Goal: Information Seeking & Learning: Check status

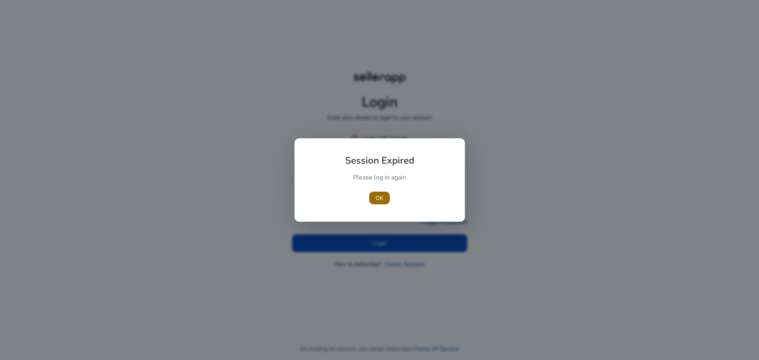
click at [381, 198] on span "OK" at bounding box center [380, 198] width 8 height 8
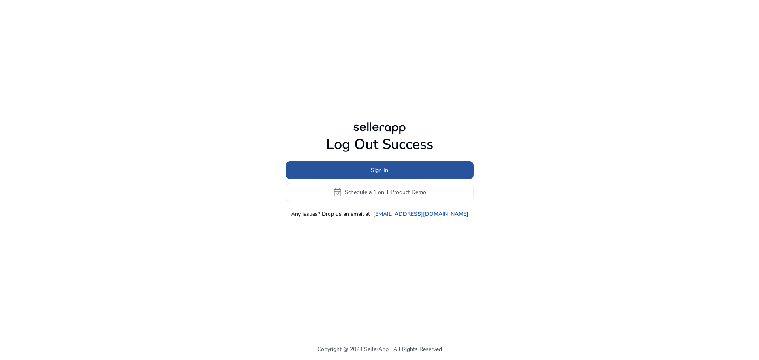
click at [390, 176] on span at bounding box center [380, 169] width 188 height 19
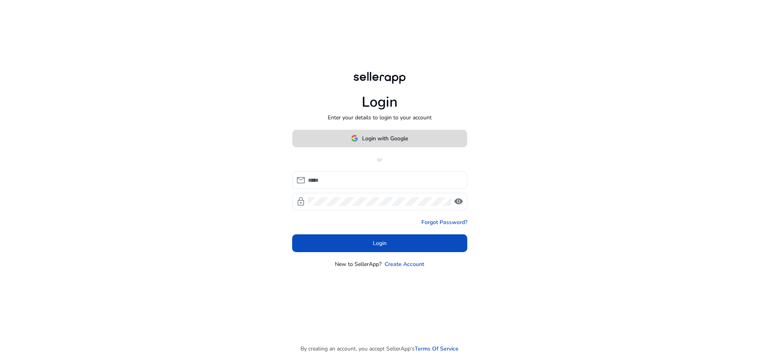
click at [388, 144] on span at bounding box center [380, 138] width 174 height 19
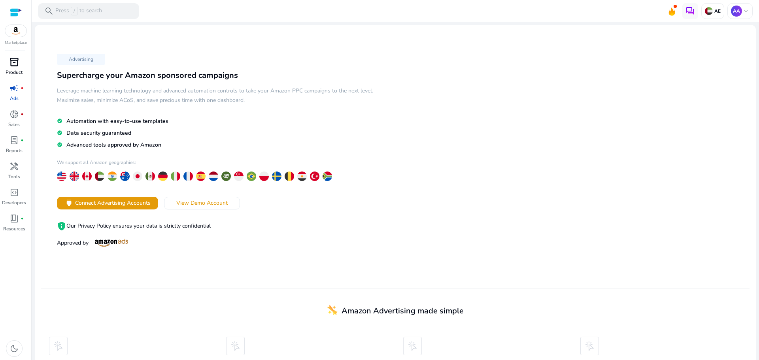
click at [17, 67] on span "inventory_2" at bounding box center [13, 61] width 9 height 9
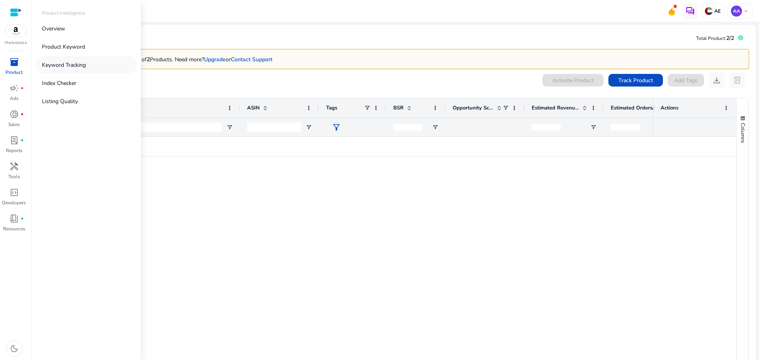
click at [64, 66] on p "Keyword Tracking" at bounding box center [64, 65] width 44 height 8
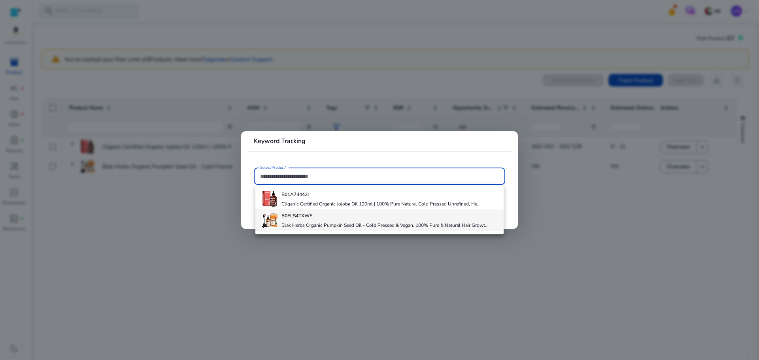
click at [283, 214] on b "B0FLS4TXWF" at bounding box center [296, 216] width 31 height 6
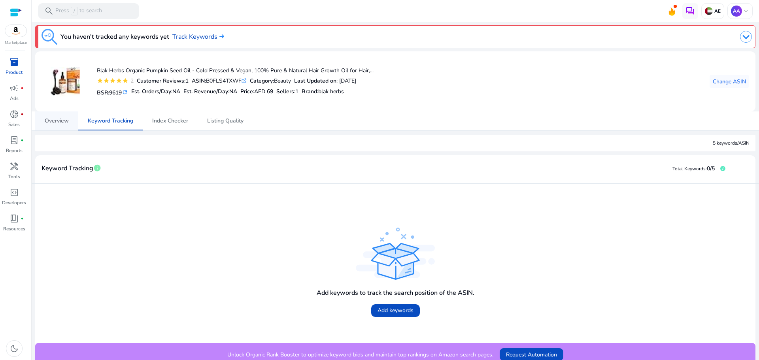
click at [43, 125] on link "Overview" at bounding box center [56, 120] width 43 height 19
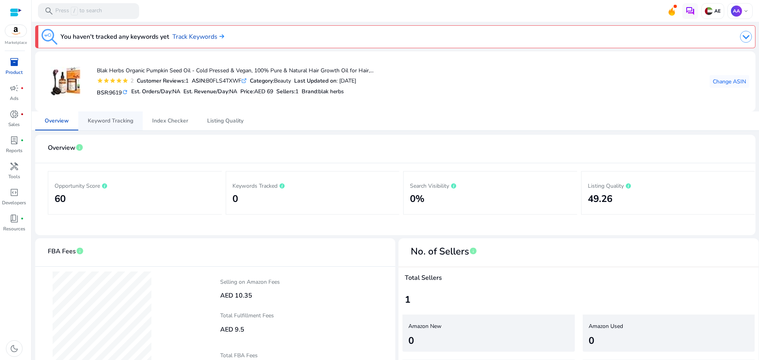
click at [108, 116] on span "Keyword Tracking" at bounding box center [110, 120] width 45 height 19
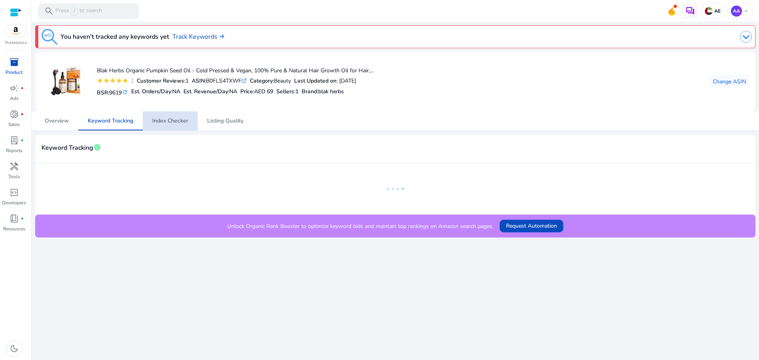
click at [178, 117] on span "Index Checker" at bounding box center [170, 120] width 36 height 19
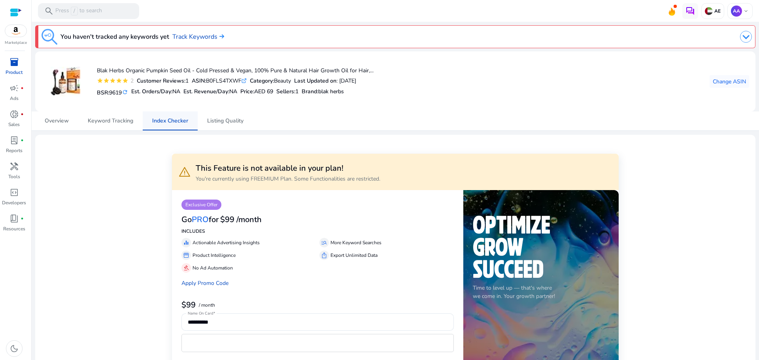
click at [194, 115] on link "Index Checker" at bounding box center [170, 120] width 55 height 19
click at [257, 121] on div "Overview Keyword Tracking Index Checker Listing Quality" at bounding box center [395, 120] width 720 height 19
click at [207, 117] on span "Listing Quality" at bounding box center [225, 120] width 36 height 19
click at [46, 121] on span "Overview" at bounding box center [57, 121] width 24 height 6
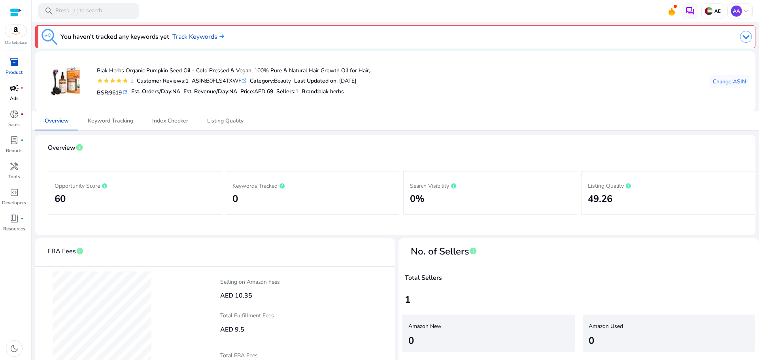
click at [23, 92] on div "campaign fiber_manual_record" at bounding box center [14, 88] width 22 height 13
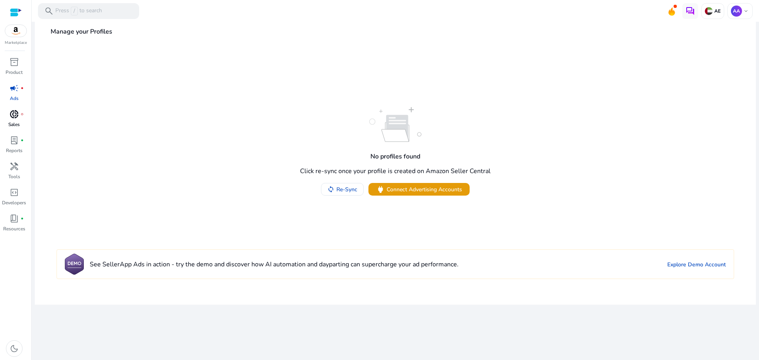
click at [22, 115] on span "fiber_manual_record" at bounding box center [22, 114] width 3 height 3
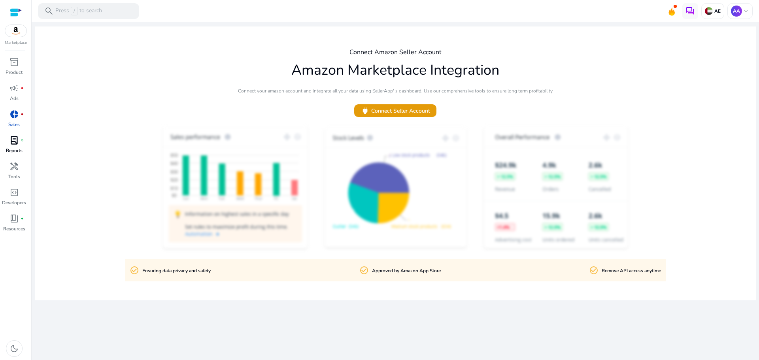
click at [12, 145] on span "lab_profile" at bounding box center [13, 140] width 9 height 9
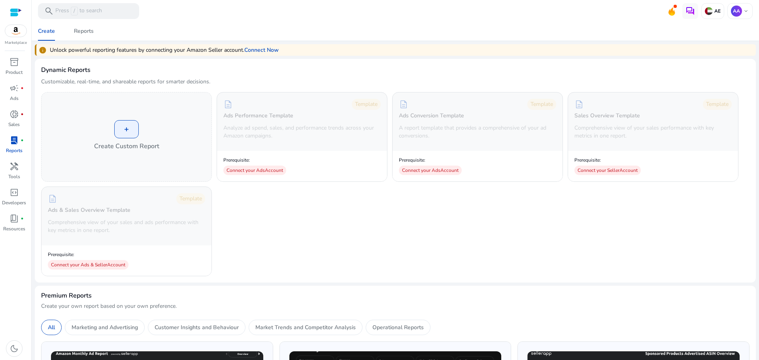
click at [17, 36] on img at bounding box center [15, 31] width 21 height 12
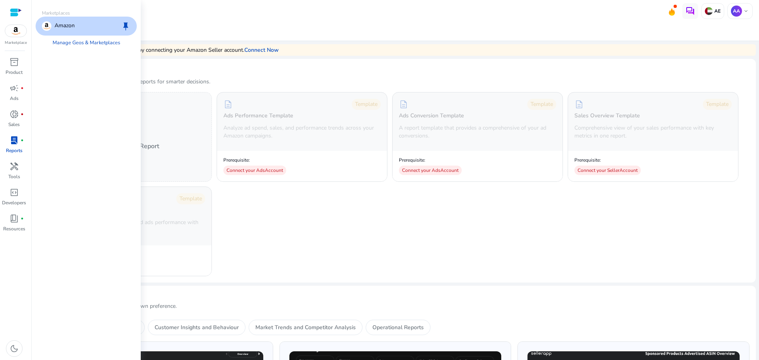
click at [14, 47] on div "Marketplace inventory_2 Product campaign fiber_manual_record Ads donut_small fi…" at bounding box center [16, 180] width 32 height 360
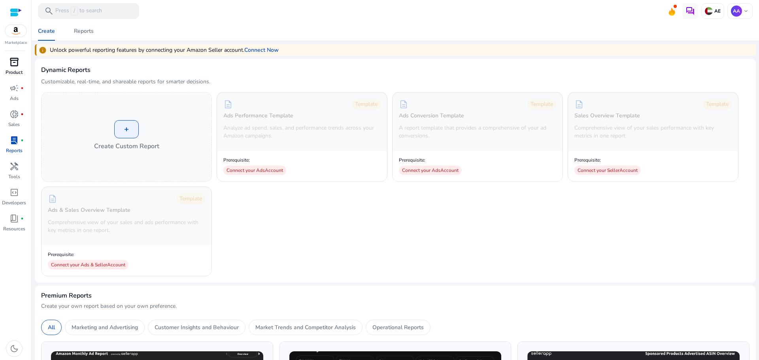
click at [17, 60] on span "inventory_2" at bounding box center [13, 61] width 9 height 9
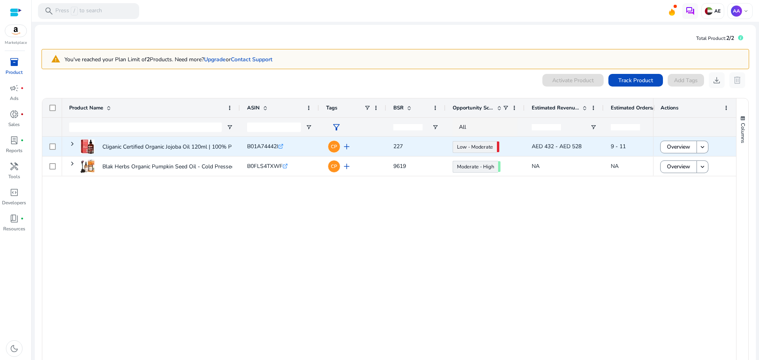
click at [255, 146] on span "B01A74442I" at bounding box center [262, 147] width 31 height 8
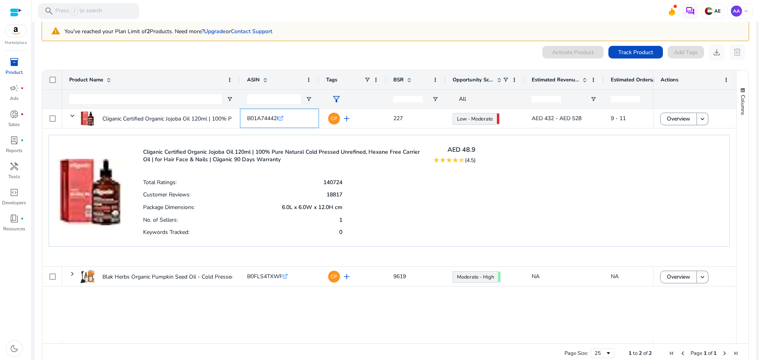
scroll to position [42, 0]
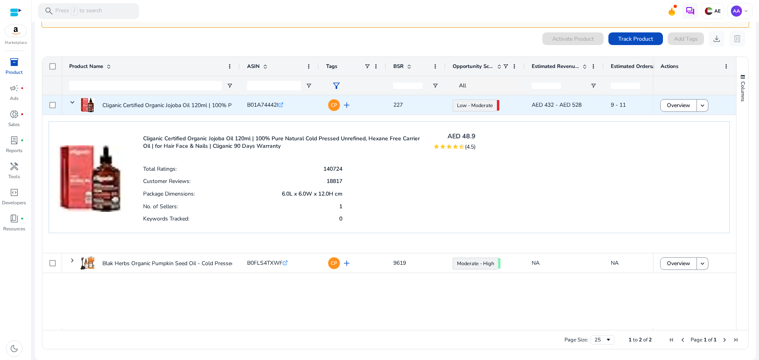
click at [378, 102] on div "CP add" at bounding box center [354, 105] width 49 height 15
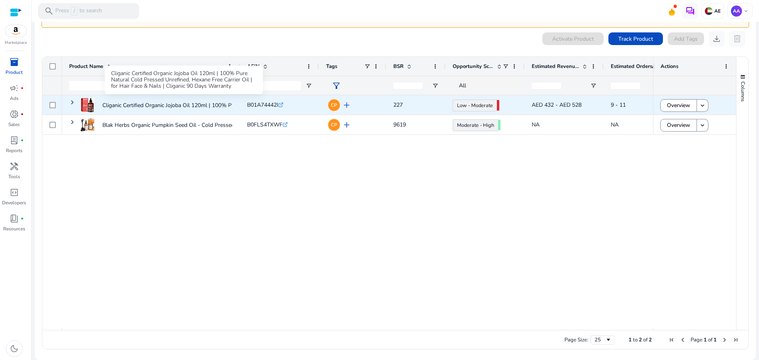
click at [166, 109] on p "Cliganic Certified Organic Jojoba Oil 120ml | 100% Pure Natural..." at bounding box center [182, 105] width 160 height 16
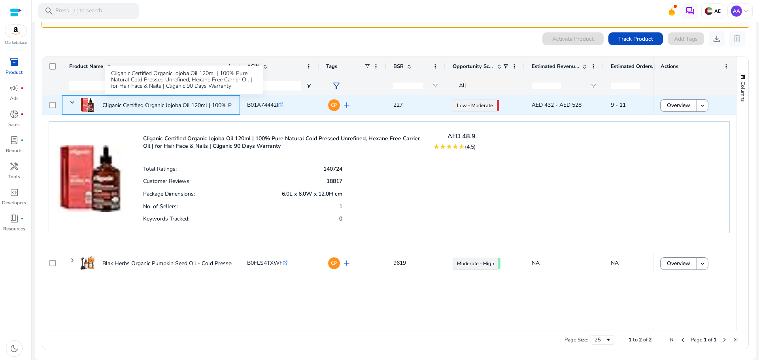
click at [216, 100] on p "Cliganic Certified Organic Jojoba Oil 120ml | 100% Pure Natural..." at bounding box center [182, 105] width 160 height 16
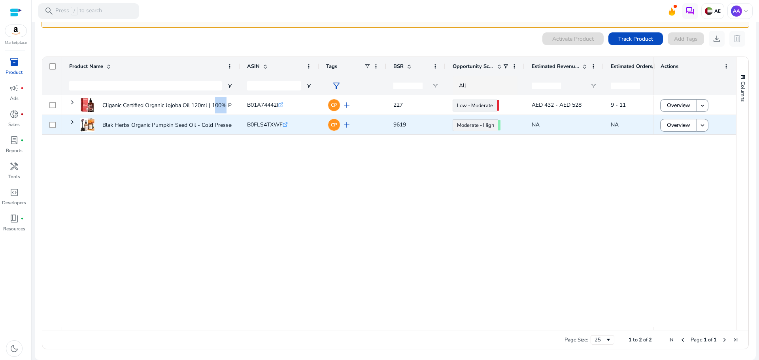
click at [271, 126] on span "B0FLS4TXWF" at bounding box center [265, 125] width 36 height 8
click at [215, 126] on p "Blak Herbs Organic Pumpkin Seed Oil - Cold Pressed & Vegan, 100%..." at bounding box center [190, 125] width 176 height 16
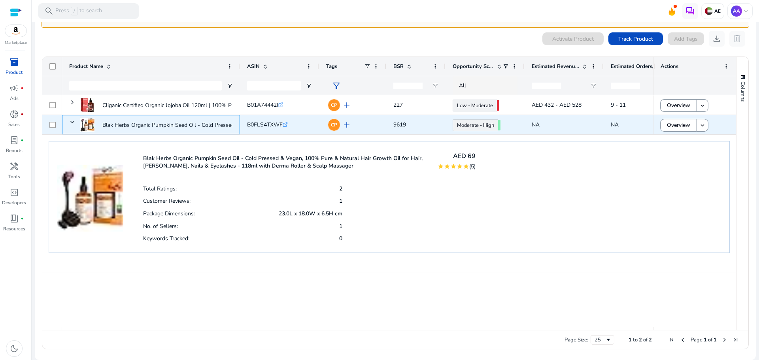
click at [215, 126] on p "Blak Herbs Organic Pumpkin Seed Oil - Cold Pressed & Vegan, 100%..." at bounding box center [190, 125] width 176 height 16
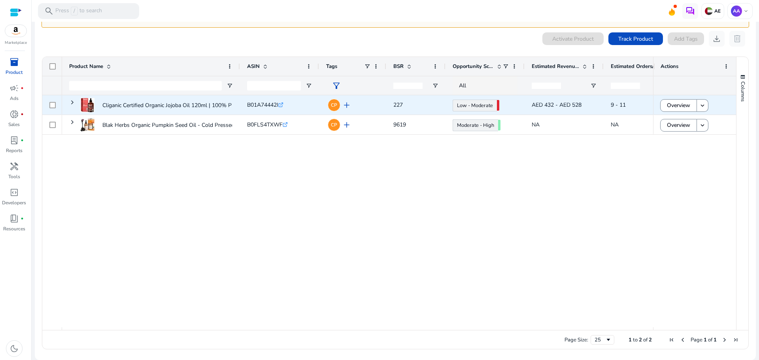
click at [601, 106] on div "AED 432 - AED 528" at bounding box center [564, 104] width 79 height 19
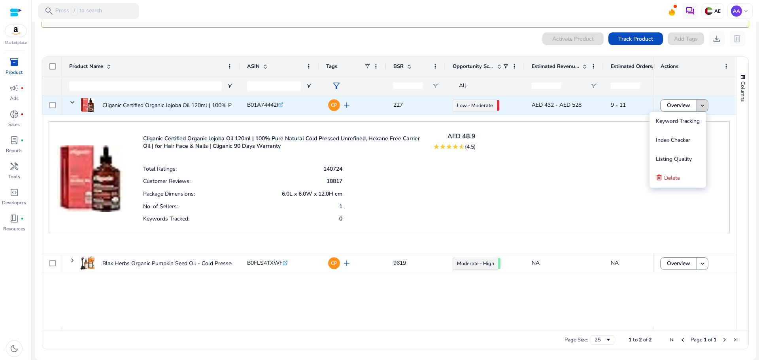
click at [699, 103] on mat-icon "keyboard_arrow_down" at bounding box center [702, 105] width 7 height 7
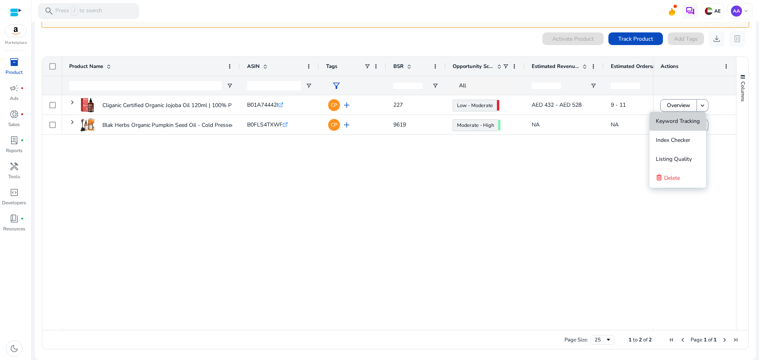
click at [684, 120] on span "Keyword Tracking" at bounding box center [678, 121] width 44 height 8
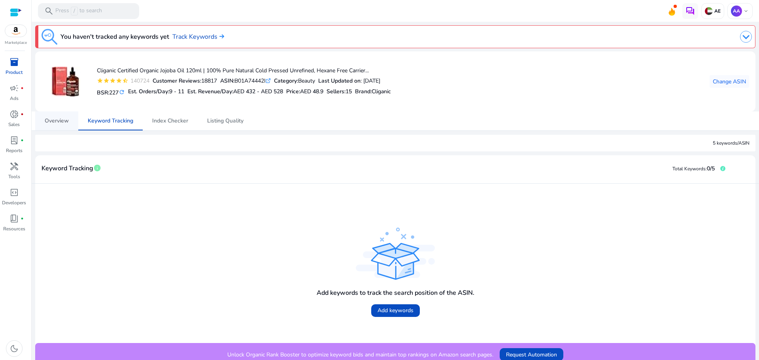
click at [66, 123] on span "Overview" at bounding box center [57, 121] width 24 height 6
